Goal: Book appointment/travel/reservation

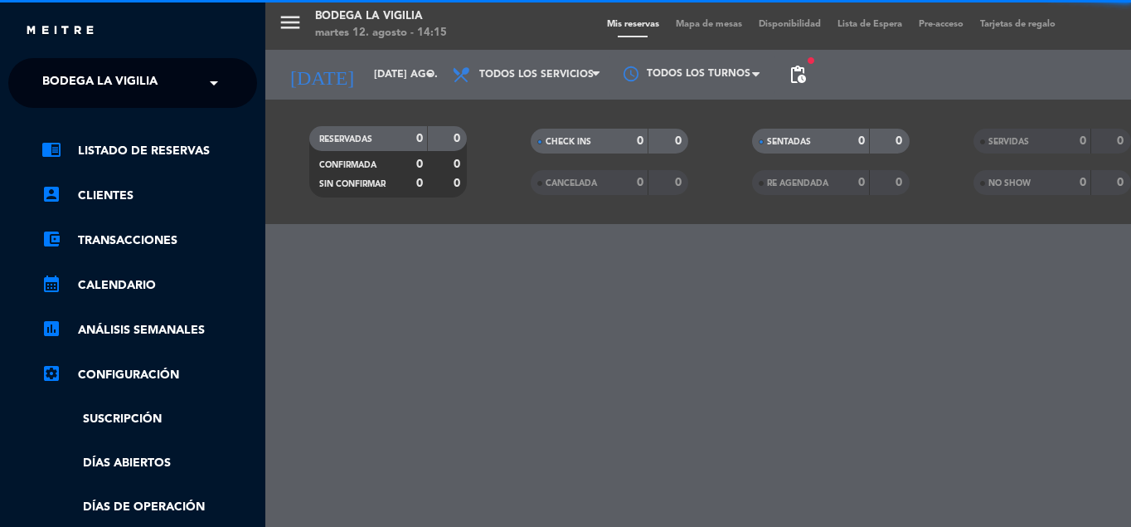
click at [123, 78] on span "Bodega La Vigilia" at bounding box center [99, 83] width 115 height 35
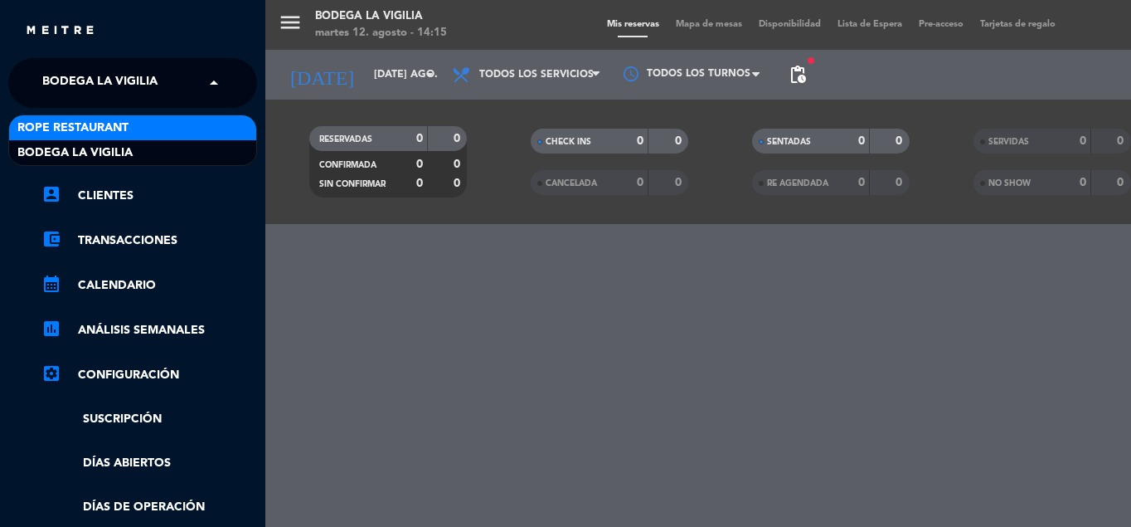
click at [124, 134] on span "Rope restaurant" at bounding box center [72, 128] width 111 height 19
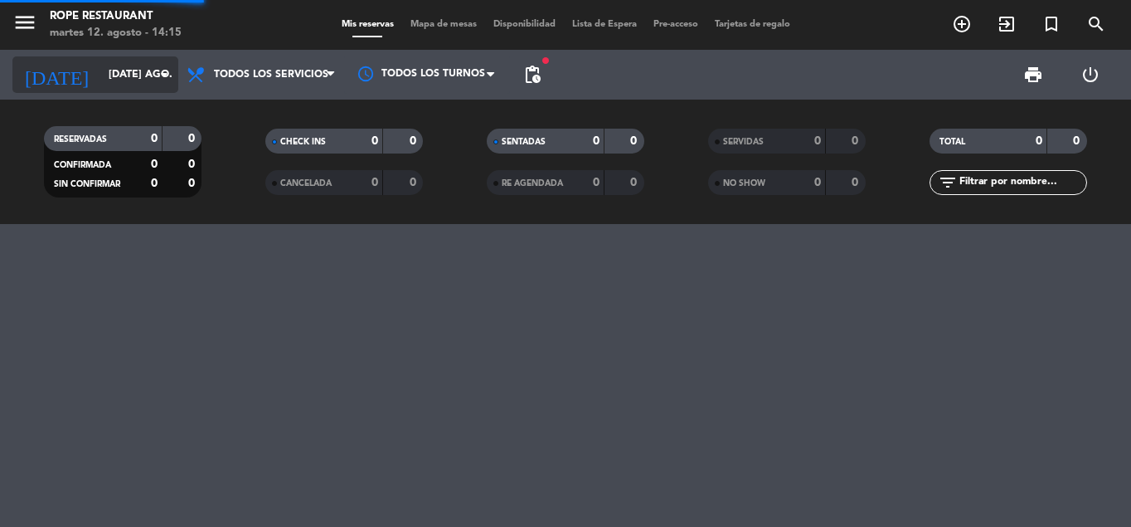
click at [129, 86] on input "[DATE] ago." at bounding box center [170, 75] width 140 height 28
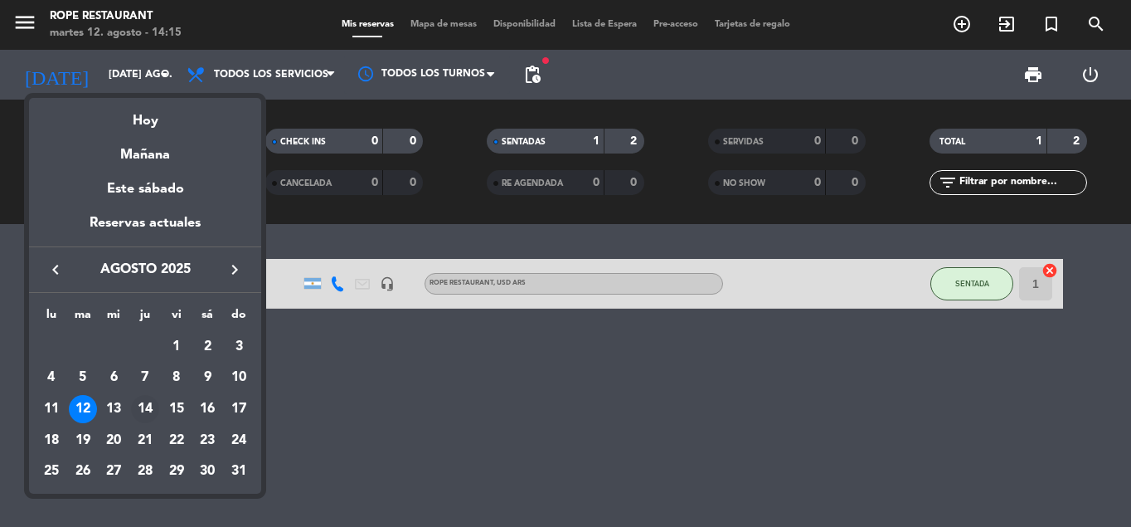
click at [144, 406] on div "14" at bounding box center [145, 409] width 28 height 28
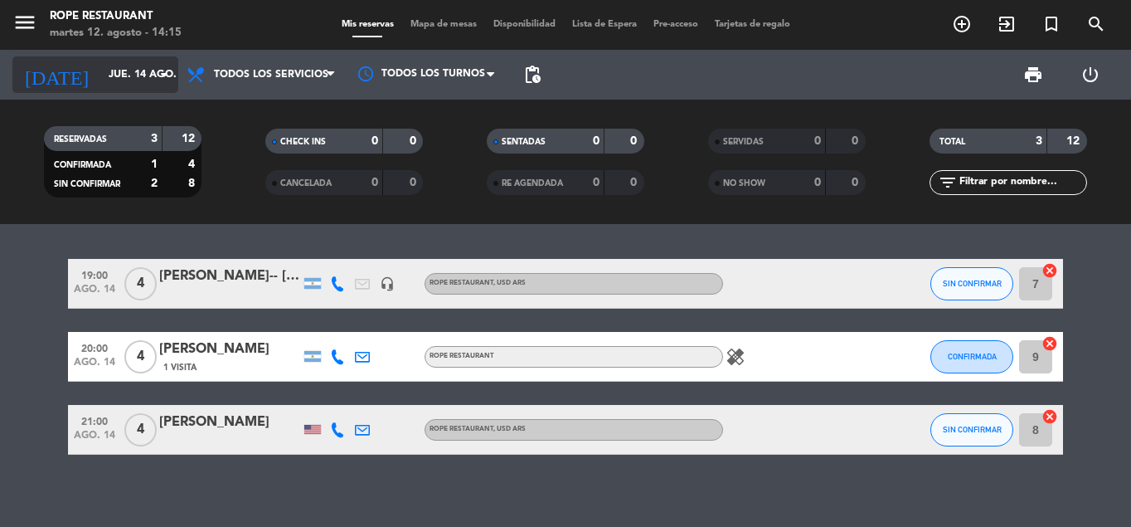
click at [125, 84] on input "jue. 14 ago." at bounding box center [170, 75] width 140 height 28
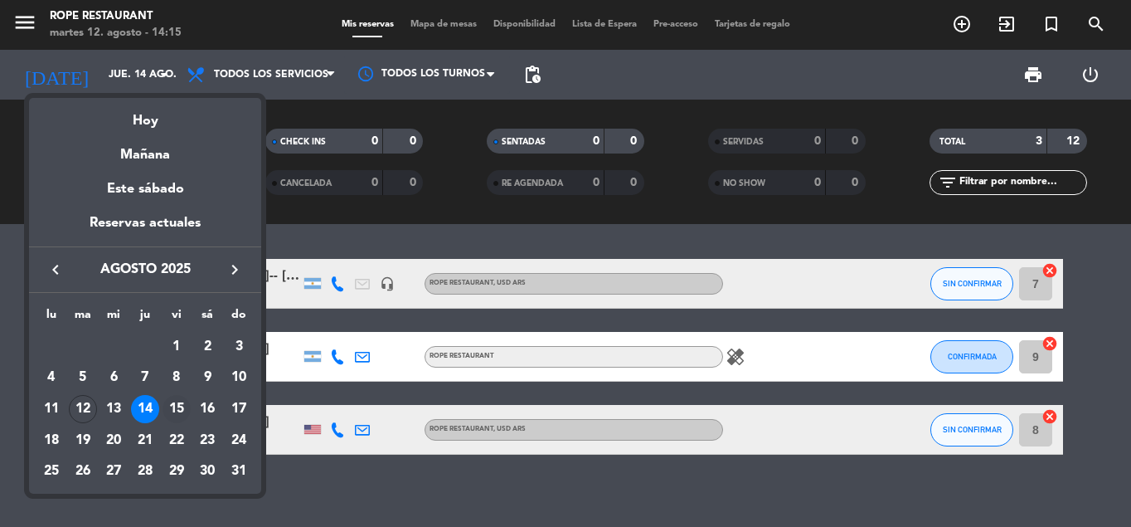
click at [175, 405] on div "15" at bounding box center [177, 409] width 28 height 28
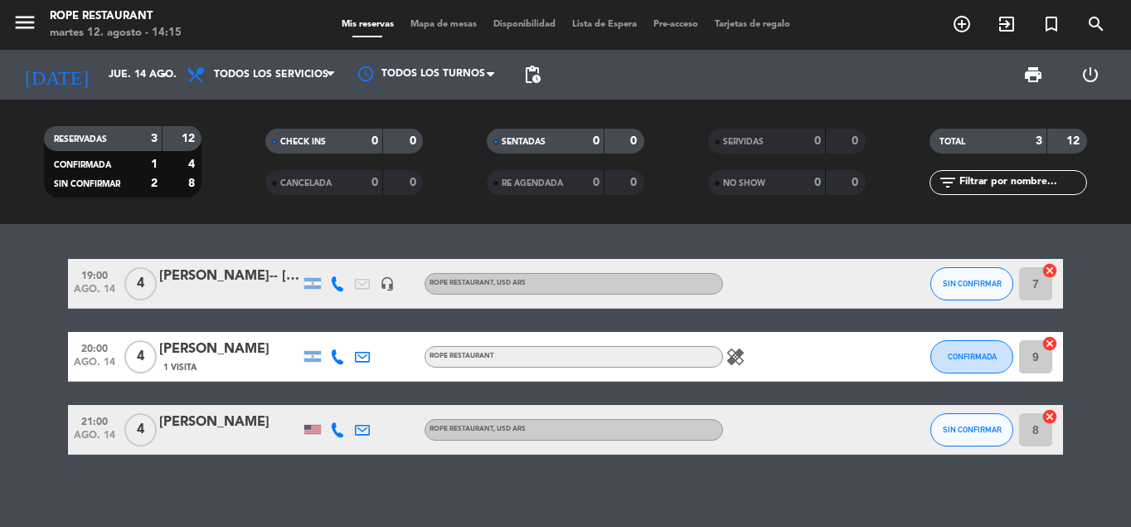
type input "vie. 15 ago."
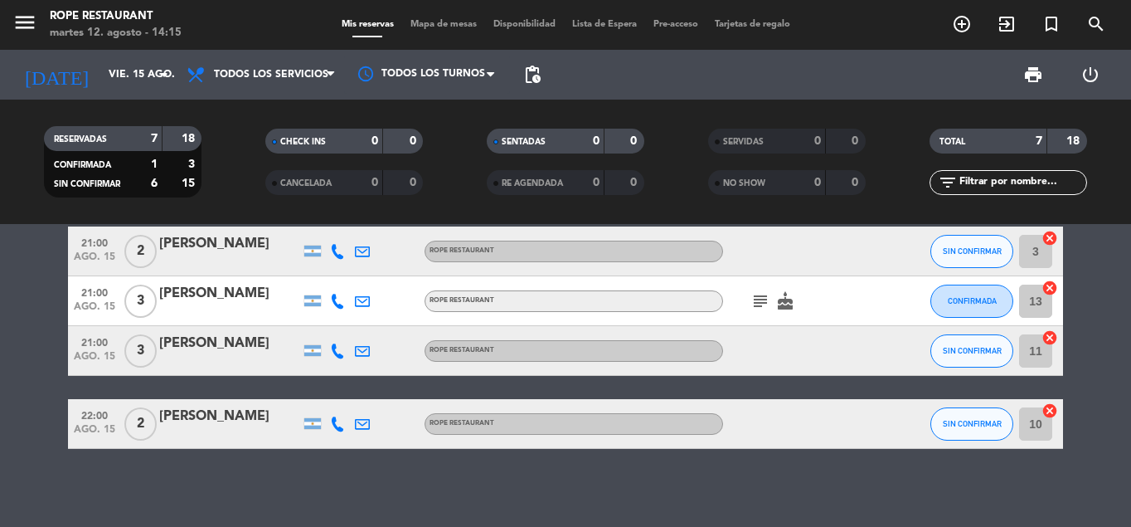
scroll to position [256, 0]
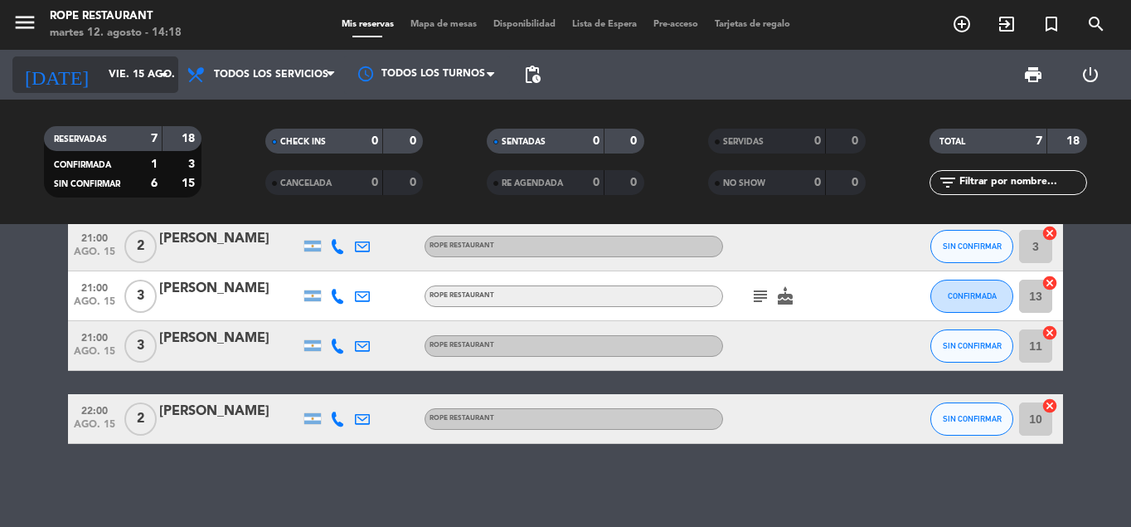
click at [107, 80] on input "vie. 15 ago." at bounding box center [170, 75] width 140 height 28
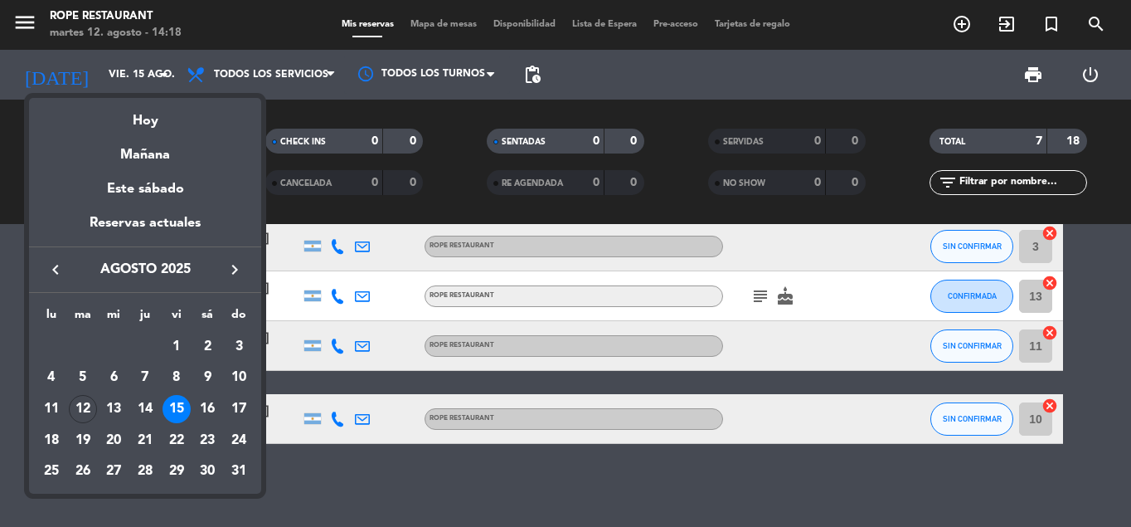
click at [343, 495] on div at bounding box center [565, 263] width 1131 height 527
